Goal: Obtain resource: Download file/media

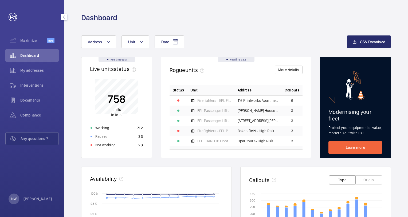
click at [46, 85] on span "Interventions" at bounding box center [39, 85] width 38 height 5
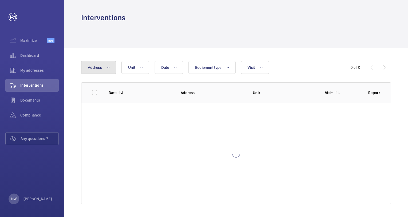
click at [101, 66] on span "Address" at bounding box center [95, 67] width 14 height 4
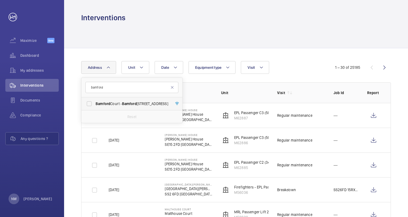
type input "bamford"
click at [132, 106] on span "Bamford" at bounding box center [129, 104] width 15 height 4
click at [95, 106] on input "Bamford Court - Bamford Court, CHELMSFORD CM1 1PG" at bounding box center [89, 104] width 11 height 11
checkbox input "true"
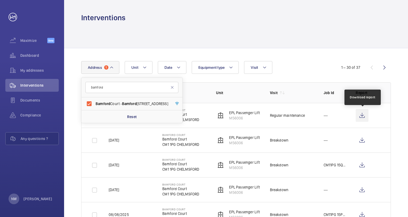
click at [366, 114] on wm-front-icon-button at bounding box center [362, 115] width 13 height 13
